Goal: Task Accomplishment & Management: Use online tool/utility

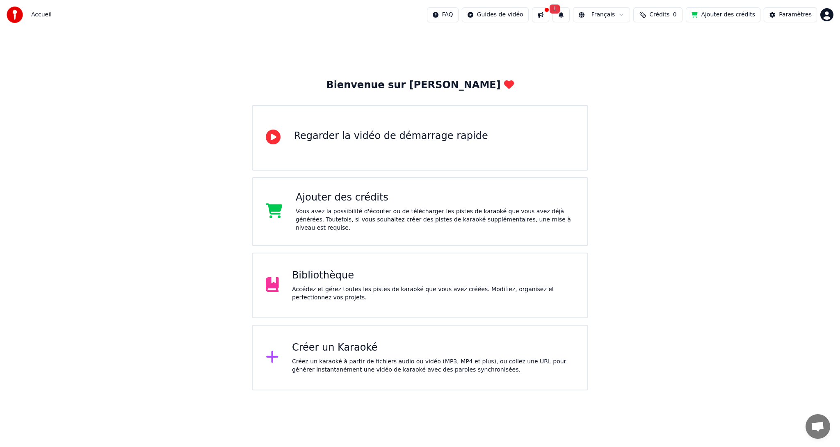
click at [357, 350] on div "Créer un Karaoké" at bounding box center [433, 347] width 282 height 13
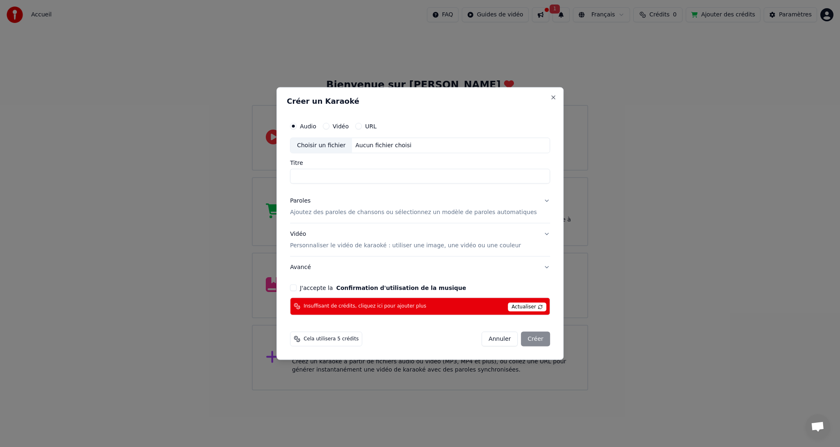
click at [514, 306] on span "Actualiser" at bounding box center [527, 306] width 39 height 9
click at [329, 127] on button "Vidéo" at bounding box center [326, 126] width 7 height 7
click at [297, 126] on button "Audio" at bounding box center [293, 126] width 7 height 7
click at [310, 286] on div "J'accepte la Confirmation d'utilisation de la musique" at bounding box center [420, 287] width 260 height 7
click at [297, 287] on button "J'accepte la Confirmation d'utilisation de la musique" at bounding box center [293, 287] width 7 height 7
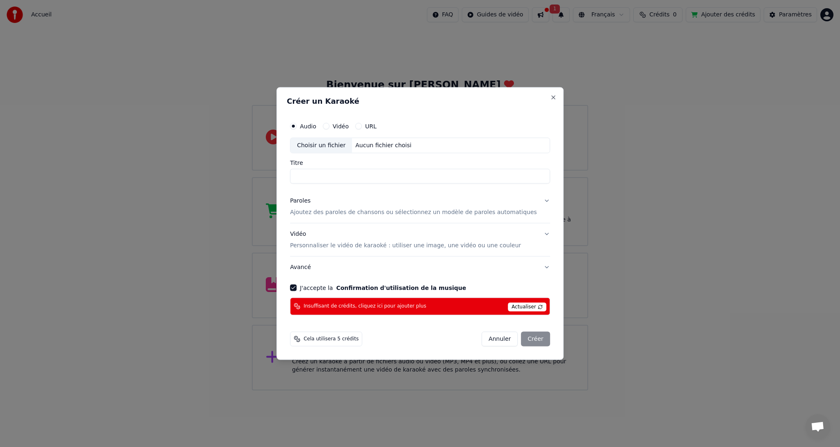
click at [509, 307] on span "Actualiser" at bounding box center [527, 306] width 39 height 9
click at [343, 340] on span "Cela utilisera 5 crédits" at bounding box center [331, 339] width 55 height 7
click at [550, 98] on button "Close" at bounding box center [553, 97] width 7 height 7
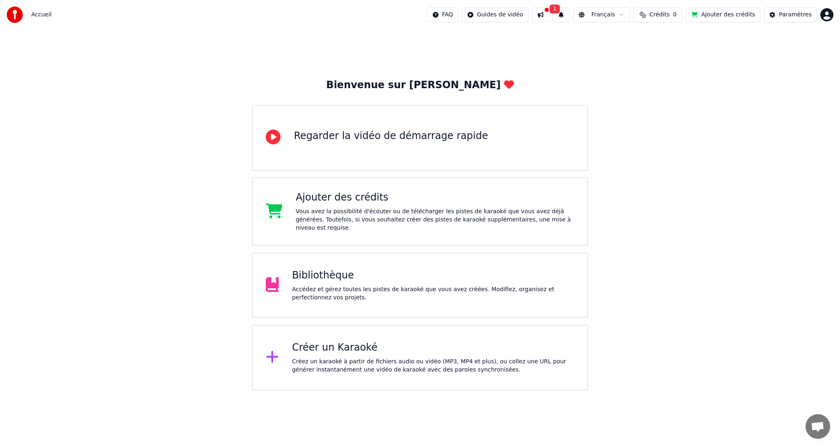
click at [549, 13] on button at bounding box center [540, 14] width 17 height 15
click at [328, 277] on div "Bibliothèque" at bounding box center [433, 275] width 282 height 13
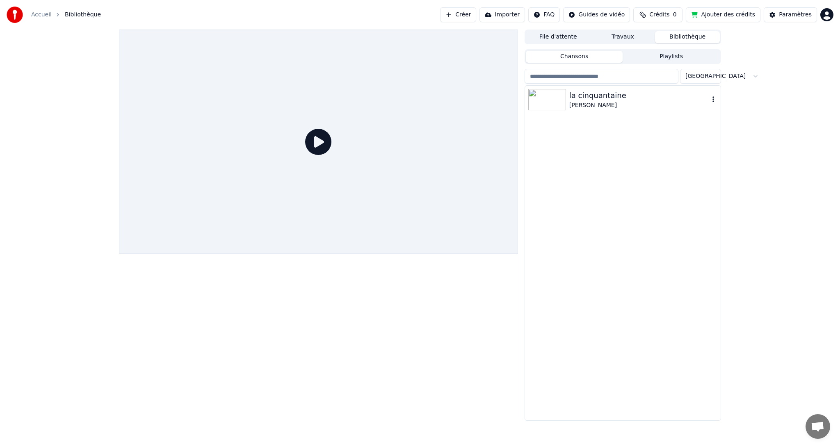
click at [556, 100] on img at bounding box center [547, 99] width 38 height 21
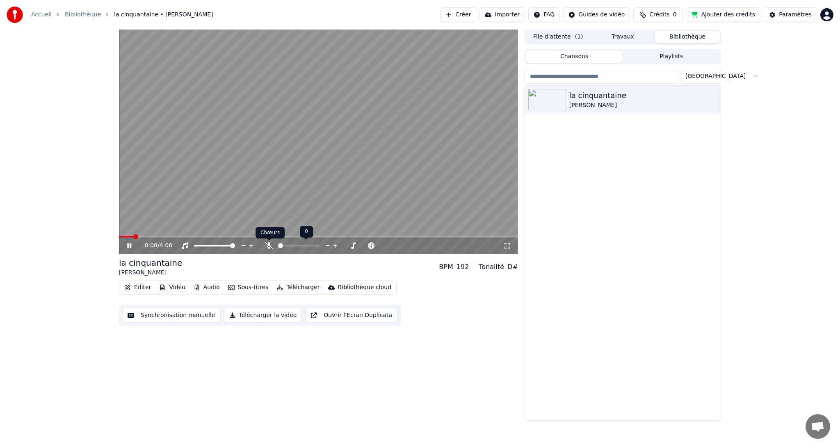
click at [267, 244] on icon at bounding box center [269, 245] width 8 height 7
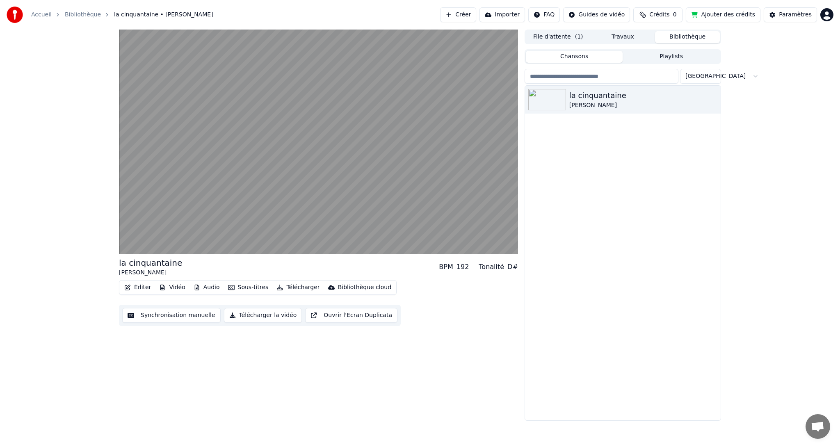
click at [83, 15] on link "Bibliothèque" at bounding box center [83, 15] width 36 height 8
